Goal: Use online tool/utility: Utilize a website feature to perform a specific function

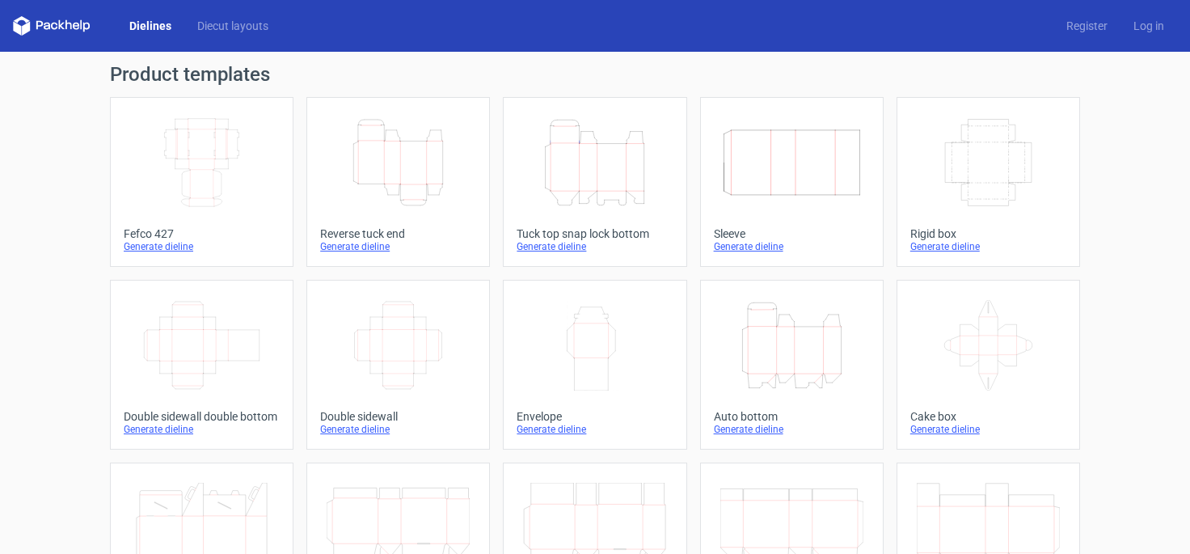
click at [179, 150] on icon "Width Depth Height" at bounding box center [201, 162] width 143 height 91
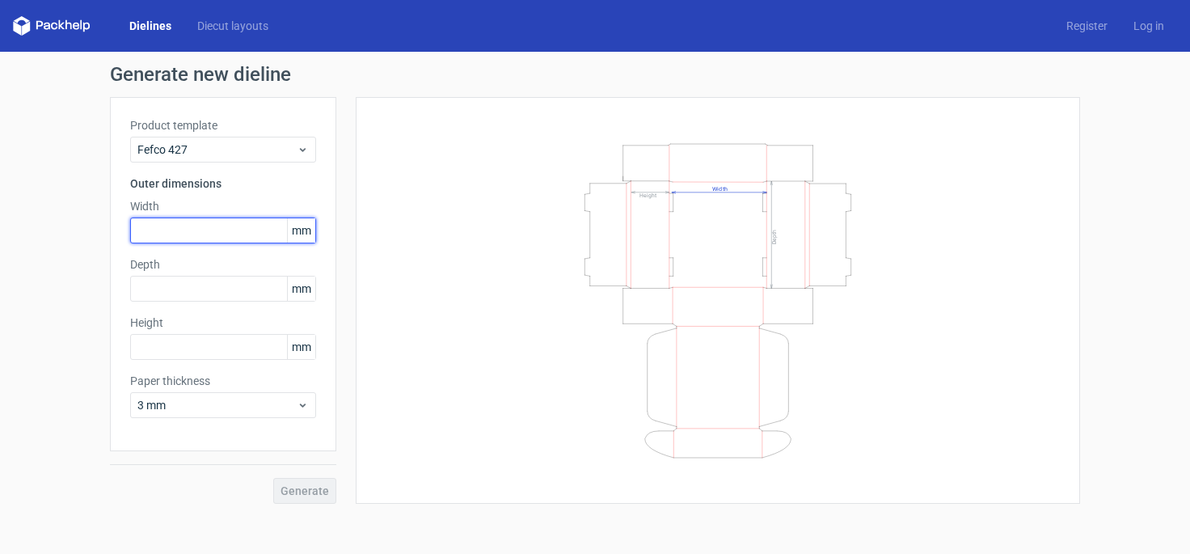
click at [193, 234] on input "text" at bounding box center [223, 230] width 186 height 26
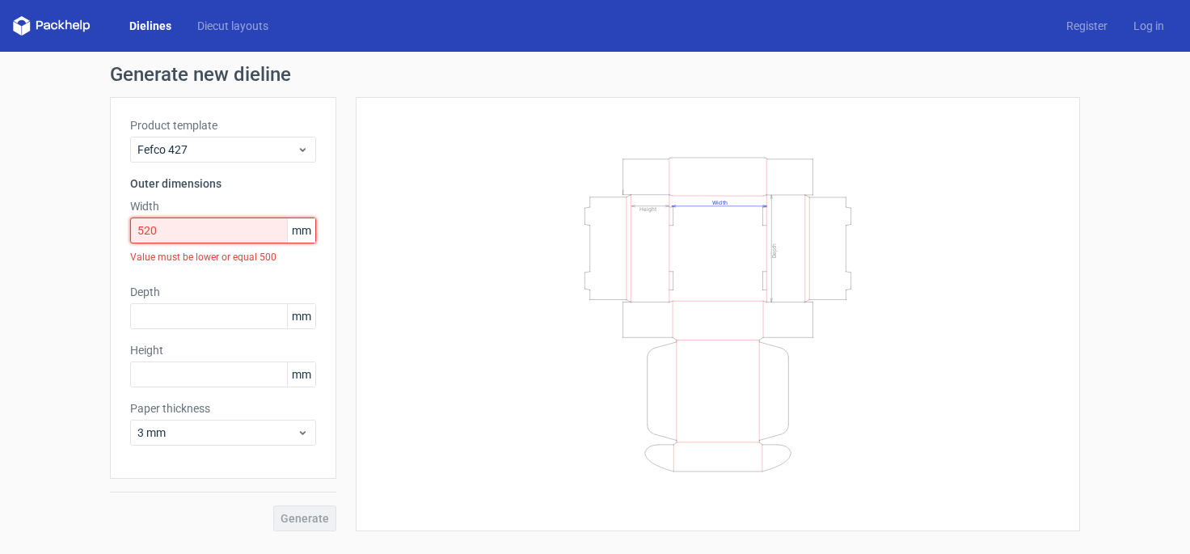
drag, startPoint x: 174, startPoint y: 234, endPoint x: 142, endPoint y: 239, distance: 31.9
click at [142, 239] on input "520" at bounding box center [223, 230] width 186 height 26
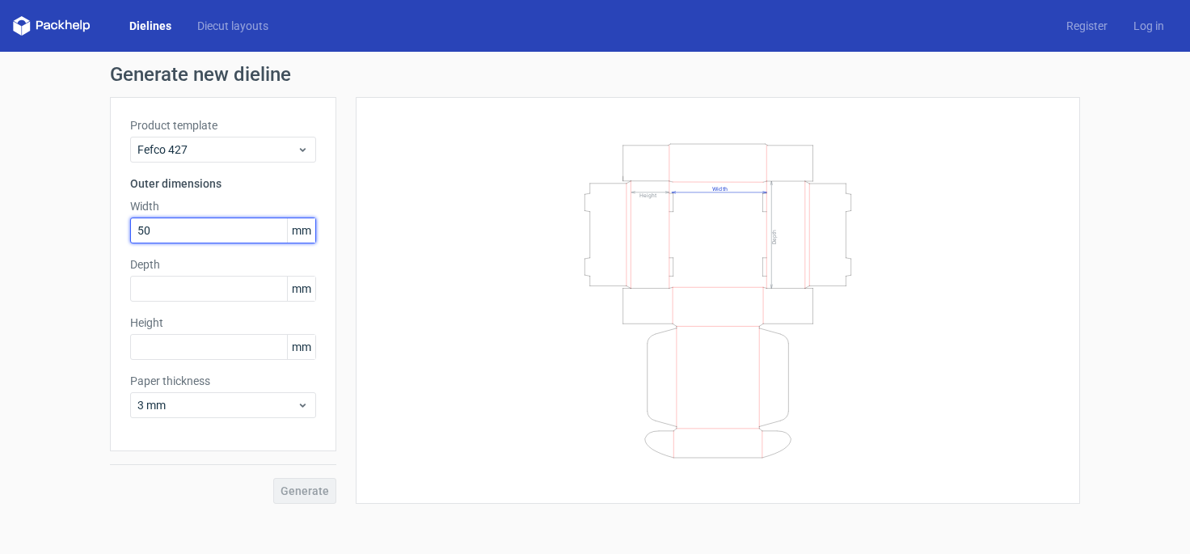
type input "500"
type input "364"
type input "50"
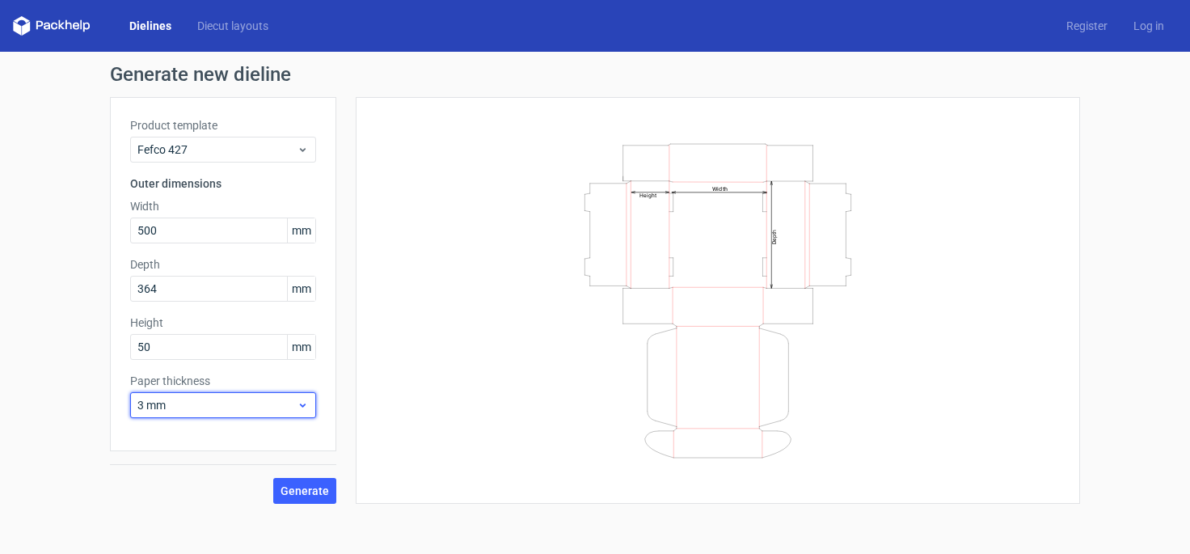
click at [196, 403] on span "3 mm" at bounding box center [216, 405] width 159 height 16
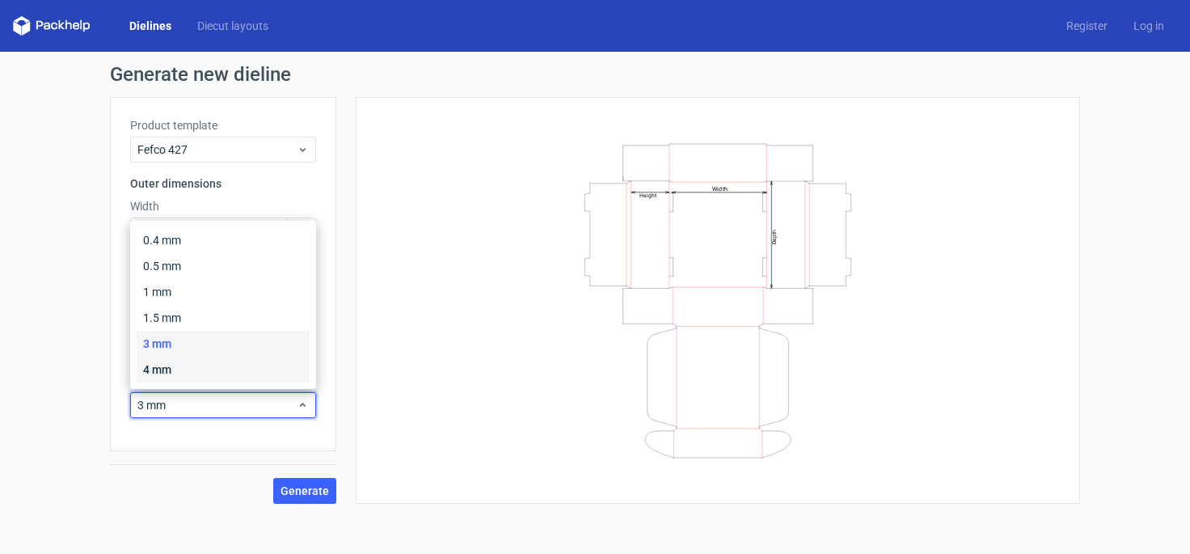
click at [177, 378] on div "4 mm" at bounding box center [223, 369] width 173 height 26
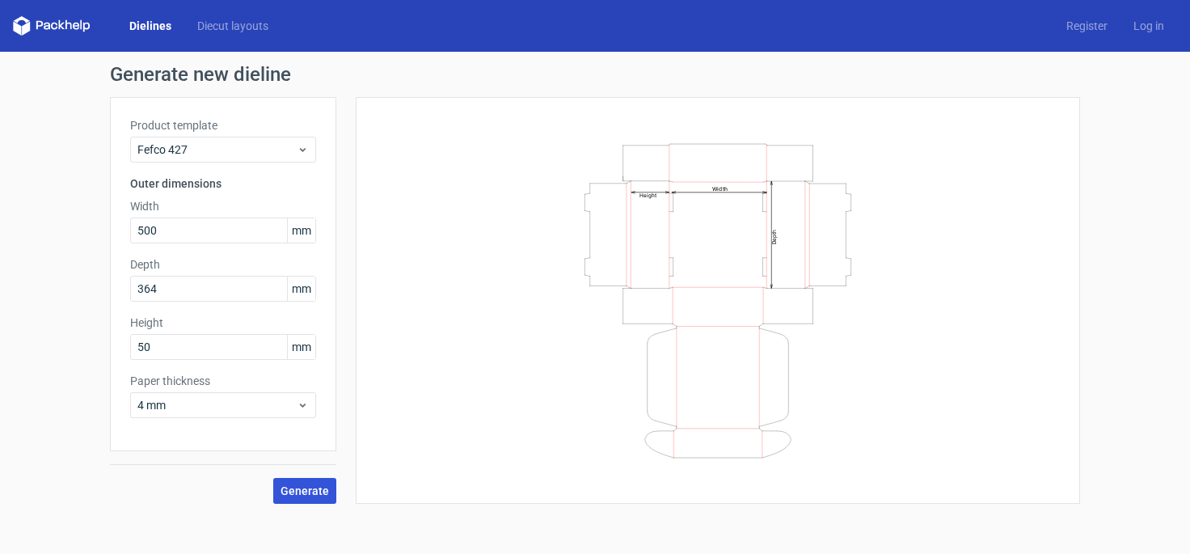
click at [302, 492] on span "Generate" at bounding box center [304, 490] width 49 height 11
